Goal: Task Accomplishment & Management: Use online tool/utility

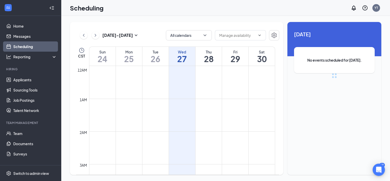
scroll to position [251, 0]
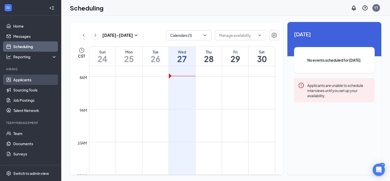
click at [24, 80] on link "Applicants" at bounding box center [35, 80] width 44 height 10
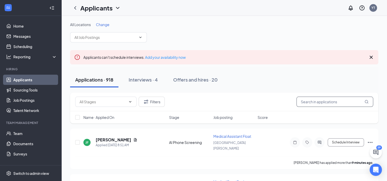
click at [328, 101] on input "text" at bounding box center [334, 102] width 77 height 10
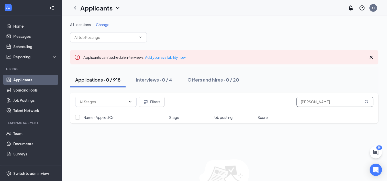
click at [367, 102] on icon "MagnifyingGlass" at bounding box center [366, 102] width 4 height 4
drag, startPoint x: 334, startPoint y: 101, endPoint x: 236, endPoint y: 114, distance: 98.7
click at [236, 114] on div "Filters [PERSON_NAME] Name · Applied On Stage Job posting Score" at bounding box center [224, 107] width 308 height 31
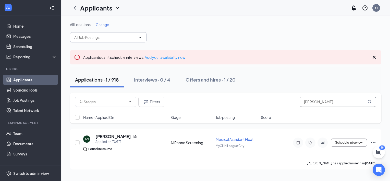
type input "[PERSON_NAME]"
click at [138, 40] on span at bounding box center [108, 37] width 77 height 10
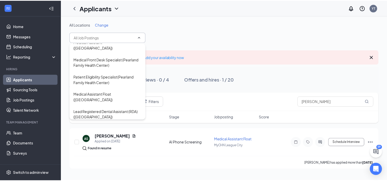
scroll to position [639, 0]
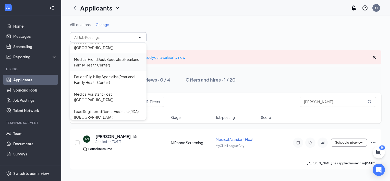
click at [103, 68] on div "Medical Front Desk Specialist (Pearland Family Health Center)" at bounding box center [108, 61] width 68 height 11
type input "Medical Front Desk Specialist (Pearland Family Health Center)"
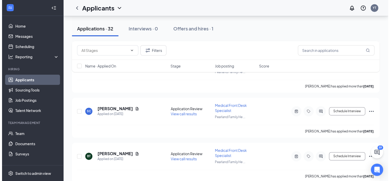
scroll to position [741, 0]
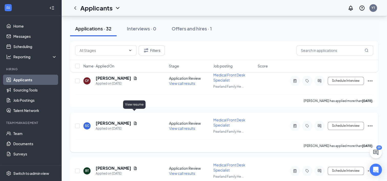
click at [133, 121] on icon "Document" at bounding box center [135, 123] width 4 height 4
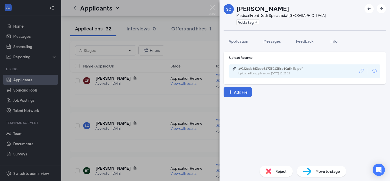
click at [375, 69] on icon "Download" at bounding box center [374, 71] width 5 height 4
